Goal: Task Accomplishment & Management: Use online tool/utility

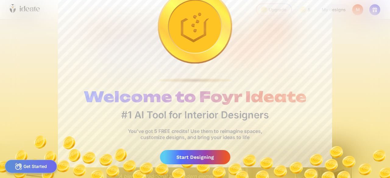
click at [209, 160] on div "Start Designing" at bounding box center [195, 157] width 70 height 14
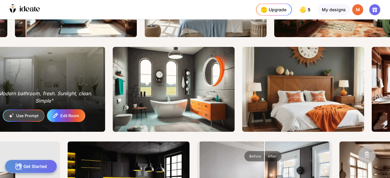
click at [69, 111] on div "Edit Room" at bounding box center [67, 116] width 38 height 12
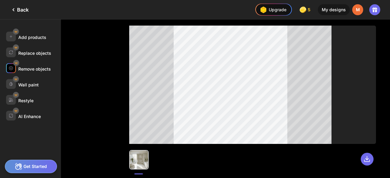
click at [37, 70] on div "Remove objects" at bounding box center [34, 68] width 33 height 5
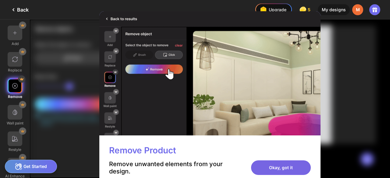
click at [288, 164] on div "Okay, got it" at bounding box center [281, 168] width 60 height 15
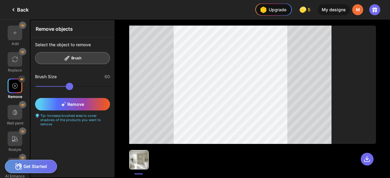
click at [77, 58] on div "Select the object to remove Brush" at bounding box center [73, 53] width 84 height 31
click at [106, 44] on div "clear" at bounding box center [105, 44] width 10 height 5
click at [103, 44] on div "clear" at bounding box center [105, 44] width 10 height 5
click at [74, 105] on span "Remove" at bounding box center [72, 104] width 23 height 5
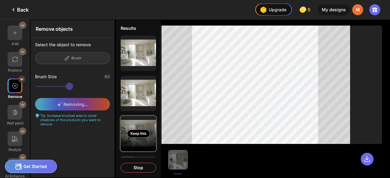
scroll to position [38, 0]
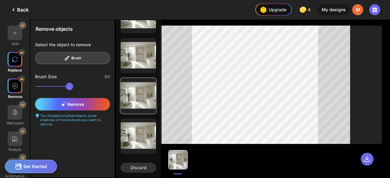
click at [16, 56] on div at bounding box center [15, 59] width 15 height 15
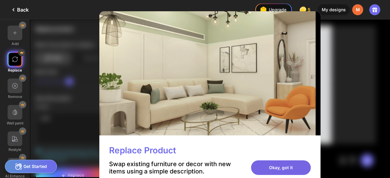
click at [259, 164] on div "Okay, got it" at bounding box center [281, 168] width 60 height 15
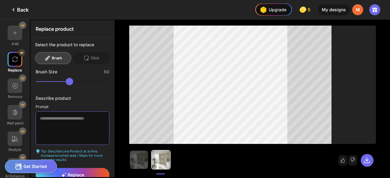
click at [64, 124] on textarea at bounding box center [73, 129] width 74 height 34
type textarea "*"
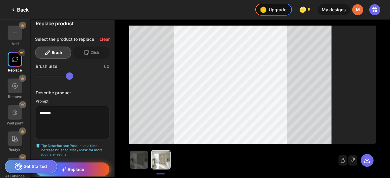
click at [97, 167] on div "Replace" at bounding box center [73, 170] width 74 height 14
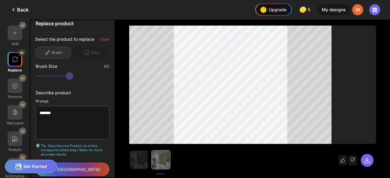
click at [98, 168] on div "In [GEOGRAPHIC_DATA]" at bounding box center [73, 171] width 84 height 17
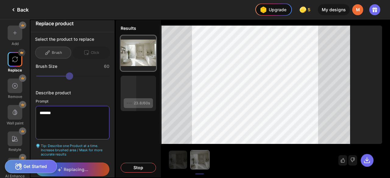
click at [37, 109] on textarea "*******" at bounding box center [73, 123] width 74 height 34
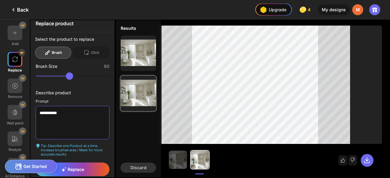
scroll to position [8, 0]
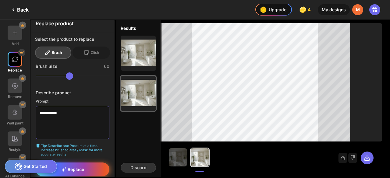
type textarea "**********"
click at [90, 163] on div "Replace" at bounding box center [73, 170] width 74 height 14
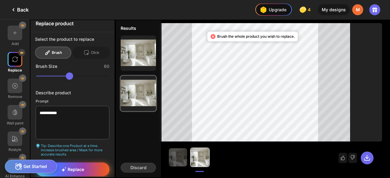
click at [90, 166] on div "Replace" at bounding box center [73, 170] width 74 height 14
click at [93, 166] on div "Replace" at bounding box center [73, 170] width 74 height 14
click at [103, 163] on div "Replace" at bounding box center [73, 170] width 74 height 14
click at [149, 167] on div "Discard" at bounding box center [138, 168] width 35 height 10
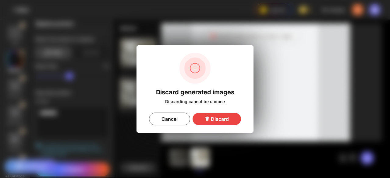
click at [202, 121] on div "Discard" at bounding box center [217, 119] width 48 height 12
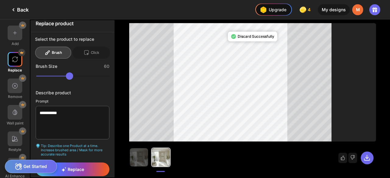
scroll to position [2, 0]
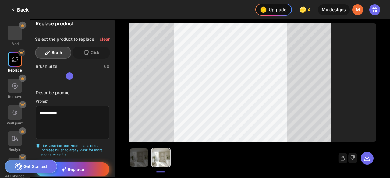
click at [103, 164] on div "Replace" at bounding box center [73, 170] width 74 height 14
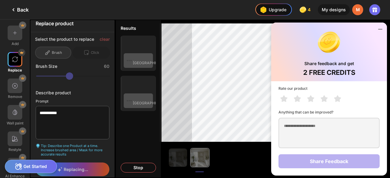
click at [382, 31] on icon at bounding box center [380, 29] width 7 height 7
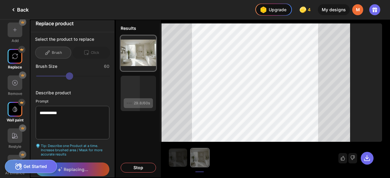
scroll to position [0, 0]
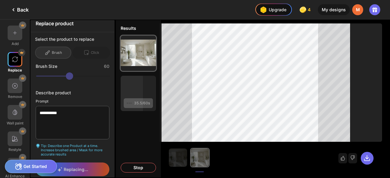
click at [33, 166] on div "Get Started" at bounding box center [31, 166] width 52 height 13
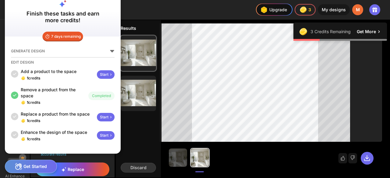
click at [106, 74] on div "Start" at bounding box center [106, 74] width 18 height 9
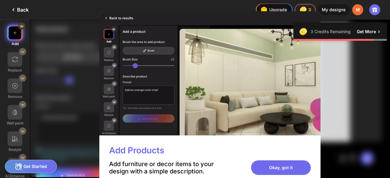
click at [288, 159] on div "Add Products Add furniture or decor items to your design with a simple descript…" at bounding box center [209, 160] width 221 height 49
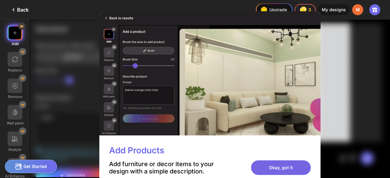
click at [290, 165] on div "Okay, got it" at bounding box center [281, 168] width 60 height 15
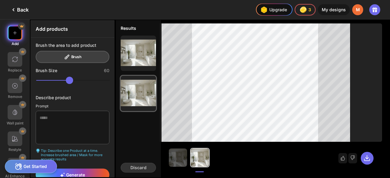
click at [41, 162] on div "Get Started" at bounding box center [31, 166] width 52 height 13
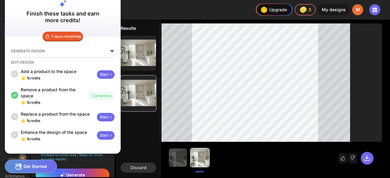
click at [147, 132] on div "Results Keep this Keep this Discard" at bounding box center [138, 99] width 46 height 159
click at [47, 159] on div "Tip: Describe one Product at a time. Increase brushed area / Mask for more accu…" at bounding box center [73, 155] width 74 height 13
click at [147, 112] on div "Keep this Keep this" at bounding box center [138, 73] width 45 height 85
click at [137, 131] on div "Results Keep this Keep this Discard" at bounding box center [138, 99] width 46 height 159
click at [48, 159] on div "Back Upgrade 3 3 3 3 credits left Upgrade My designs M Add Replace Remove Wall …" at bounding box center [195, 89] width 390 height 178
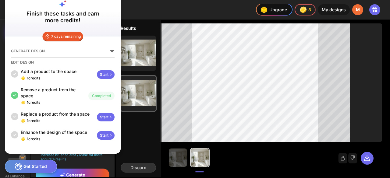
click at [143, 126] on div "Results Keep this Keep this Discard" at bounding box center [138, 99] width 46 height 159
click at [143, 128] on div "Results Keep this Keep this Discard" at bounding box center [138, 99] width 46 height 159
click at [20, 164] on icon at bounding box center [18, 166] width 7 height 7
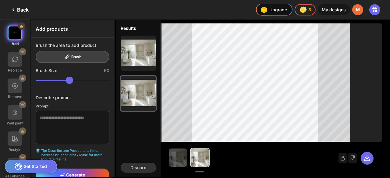
click at [20, 164] on icon at bounding box center [18, 166] width 7 height 7
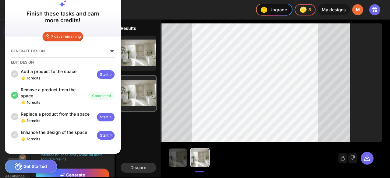
click at [20, 164] on icon at bounding box center [18, 166] width 7 height 7
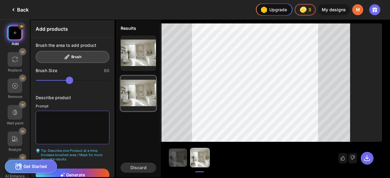
click at [48, 121] on textarea at bounding box center [73, 128] width 74 height 34
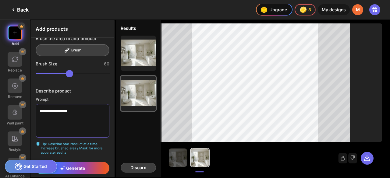
type textarea "**********"
click at [136, 166] on div "Discard" at bounding box center [138, 168] width 35 height 10
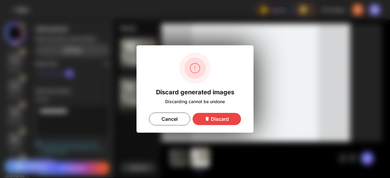
click at [213, 119] on div "Discard" at bounding box center [217, 119] width 48 height 12
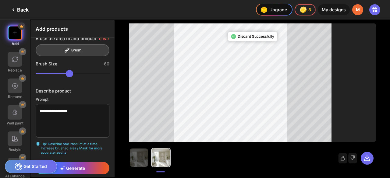
drag, startPoint x: 103, startPoint y: 162, endPoint x: 106, endPoint y: 160, distance: 3.2
click at [106, 160] on div "**********" at bounding box center [73, 108] width 84 height 140
click at [88, 160] on div "**********" at bounding box center [73, 108] width 84 height 140
click at [93, 168] on div "Generate" at bounding box center [73, 168] width 74 height 13
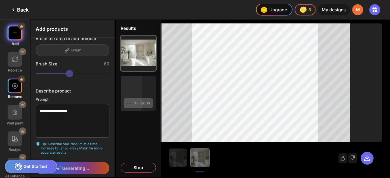
scroll to position [3, 0]
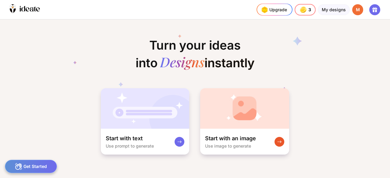
scroll to position [0, 841]
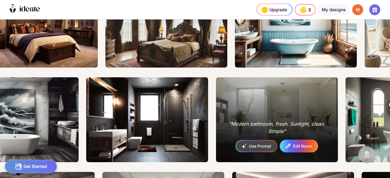
click at [285, 142] on div "Edit Room" at bounding box center [300, 147] width 38 height 12
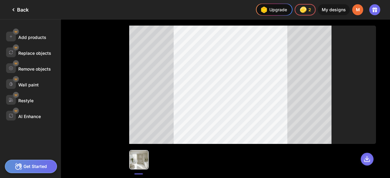
click at [367, 155] on div at bounding box center [367, 159] width 13 height 13
click at [364, 158] on icon at bounding box center [367, 159] width 7 height 7
click at [24, 13] on div "Back" at bounding box center [19, 9] width 19 height 7
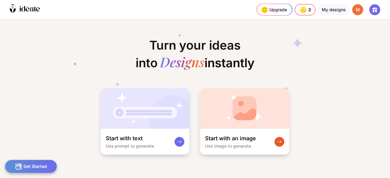
click at [46, 162] on div "Get Started" at bounding box center [31, 166] width 52 height 13
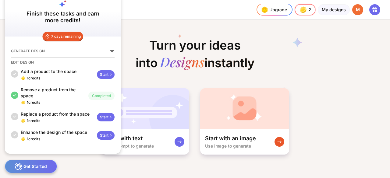
click at [97, 119] on div "Start" at bounding box center [106, 117] width 18 height 9
click at [107, 115] on div "Start" at bounding box center [106, 117] width 18 height 9
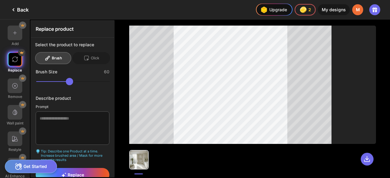
click at [36, 162] on div "Get Started" at bounding box center [31, 166] width 52 height 13
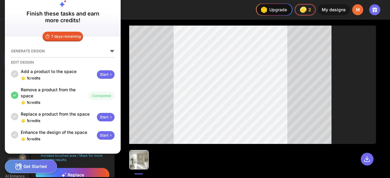
click at [103, 120] on div "Start" at bounding box center [106, 117] width 18 height 9
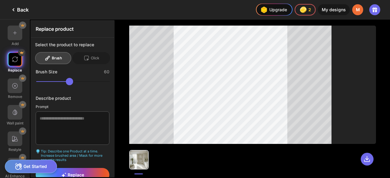
click at [66, 55] on div "Brush" at bounding box center [53, 58] width 36 height 12
drag, startPoint x: 77, startPoint y: 80, endPoint x: 87, endPoint y: 84, distance: 11.2
click at [87, 84] on input "range" at bounding box center [73, 81] width 74 height 7
drag, startPoint x: 87, startPoint y: 84, endPoint x: 68, endPoint y: 78, distance: 19.9
type input "**"
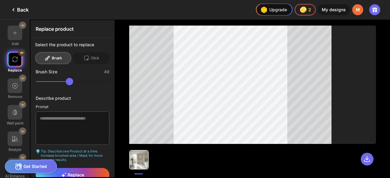
click at [68, 78] on input "range" at bounding box center [73, 81] width 74 height 7
click at [92, 116] on textarea at bounding box center [73, 129] width 74 height 34
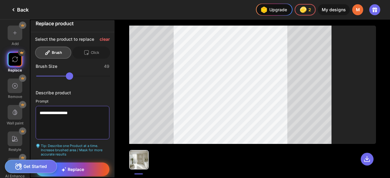
type textarea "**********"
click at [80, 170] on span "Replace" at bounding box center [72, 169] width 23 height 5
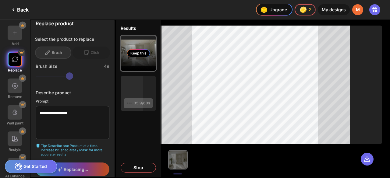
click at [131, 64] on div "Keep this" at bounding box center [138, 53] width 35 height 35
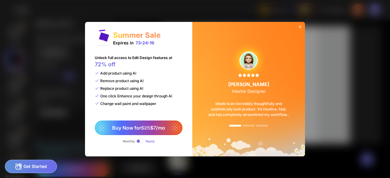
click at [299, 28] on icon at bounding box center [300, 26] width 5 height 5
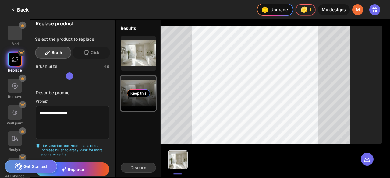
click at [135, 94] on div "Keep this" at bounding box center [138, 94] width 23 height 8
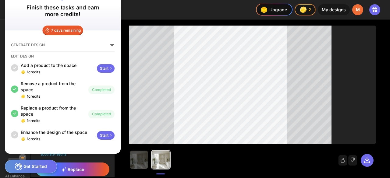
click at [107, 65] on div "Start" at bounding box center [106, 68] width 18 height 9
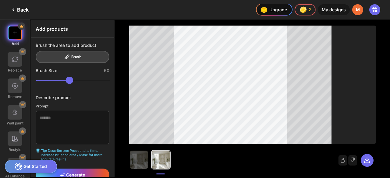
click at [54, 60] on div "Brush the area to add product Brush" at bounding box center [73, 53] width 74 height 20
click at [54, 58] on div "Brush the area to add product Brush" at bounding box center [73, 53] width 74 height 20
click at [52, 55] on div "Brush the area to add product Brush" at bounding box center [73, 53] width 74 height 20
click at [68, 111] on textarea at bounding box center [73, 128] width 74 height 34
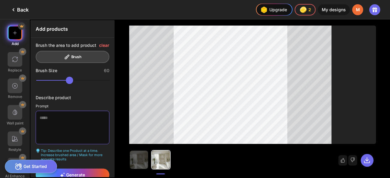
click at [65, 112] on textarea at bounding box center [73, 128] width 74 height 34
type textarea "**********"
click at [73, 174] on span "Generate" at bounding box center [72, 175] width 25 height 5
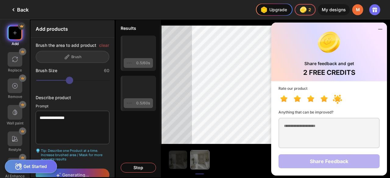
click at [337, 99] on icon at bounding box center [337, 98] width 7 height 7
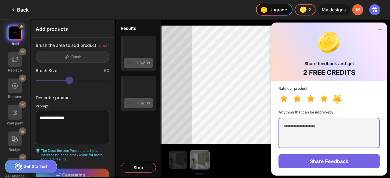
click at [324, 131] on textarea at bounding box center [329, 133] width 101 height 31
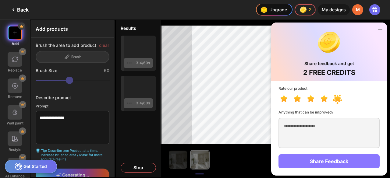
click at [338, 163] on div "Share Feedback" at bounding box center [329, 162] width 101 height 14
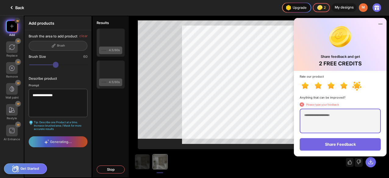
click at [325, 134] on textarea at bounding box center [340, 121] width 81 height 25
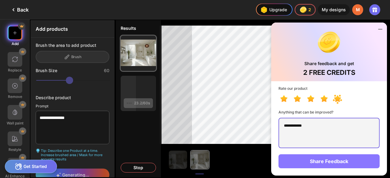
type textarea "**********"
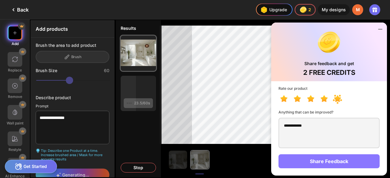
click at [332, 156] on div "Share Feedback" at bounding box center [329, 162] width 101 height 14
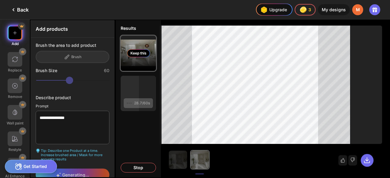
click at [144, 52] on div "Keep this" at bounding box center [138, 53] width 23 height 8
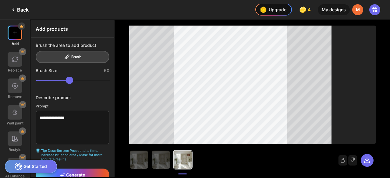
click at [33, 169] on div "Get Started" at bounding box center [31, 166] width 52 height 13
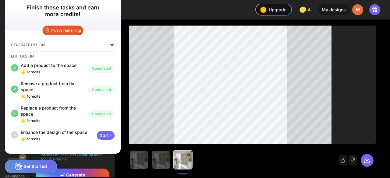
click at [100, 138] on div "Start" at bounding box center [106, 135] width 18 height 9
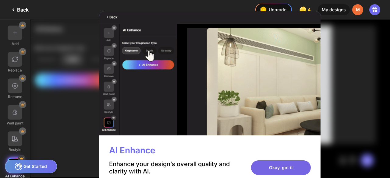
click at [288, 169] on div "Okay, got it" at bounding box center [281, 168] width 60 height 15
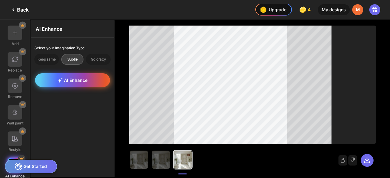
click at [53, 80] on div "AI Enhance" at bounding box center [72, 81] width 75 height 14
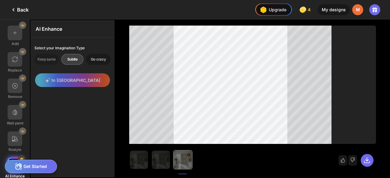
click at [93, 58] on div "Go crazy" at bounding box center [98, 59] width 25 height 11
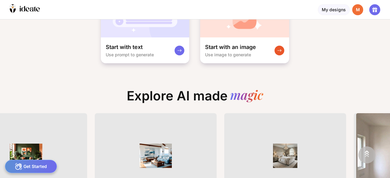
click at [355, 7] on div "M" at bounding box center [358, 9] width 11 height 11
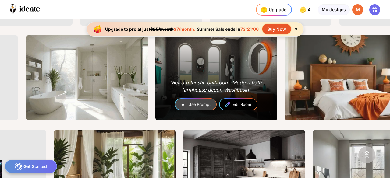
click at [188, 90] on div ""Retro futuristic bathroom. Modern bath, farmhouse decor. Washbasin"" at bounding box center [216, 86] width 102 height 15
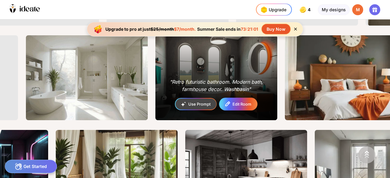
click at [227, 106] on icon at bounding box center [228, 104] width 4 height 4
